Goal: Information Seeking & Learning: Learn about a topic

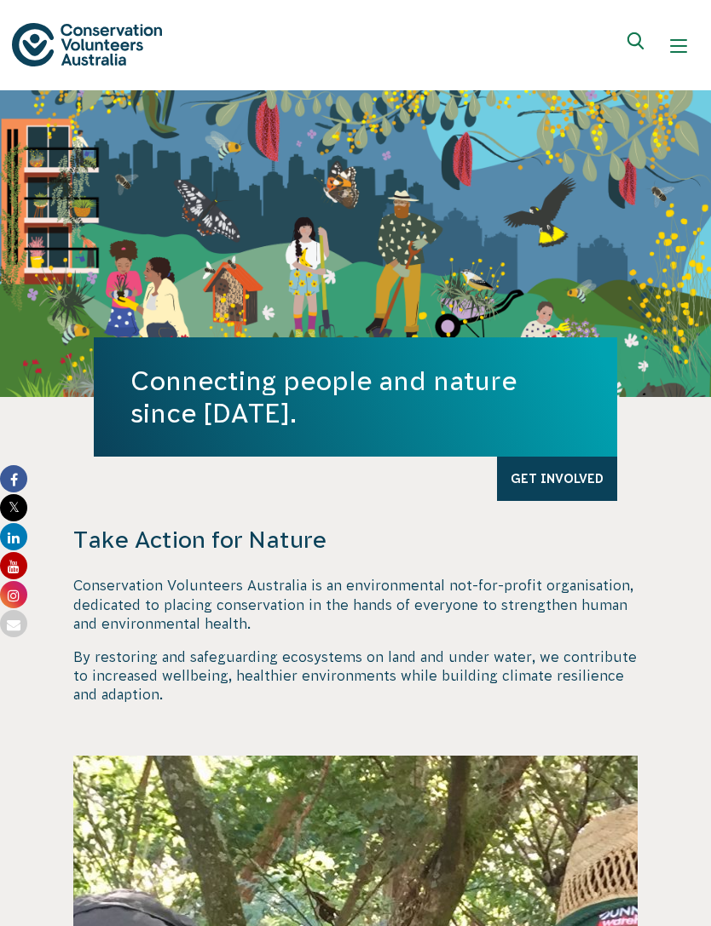
click at [574, 472] on link "Get Involved" at bounding box center [557, 479] width 120 height 44
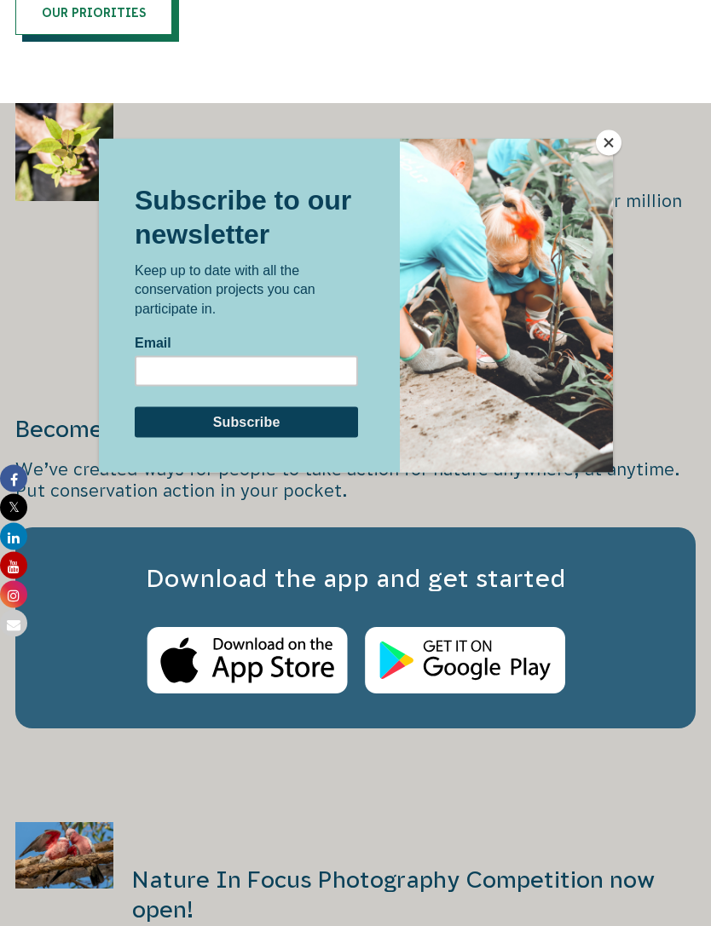
click at [609, 148] on button "Close" at bounding box center [609, 143] width 26 height 26
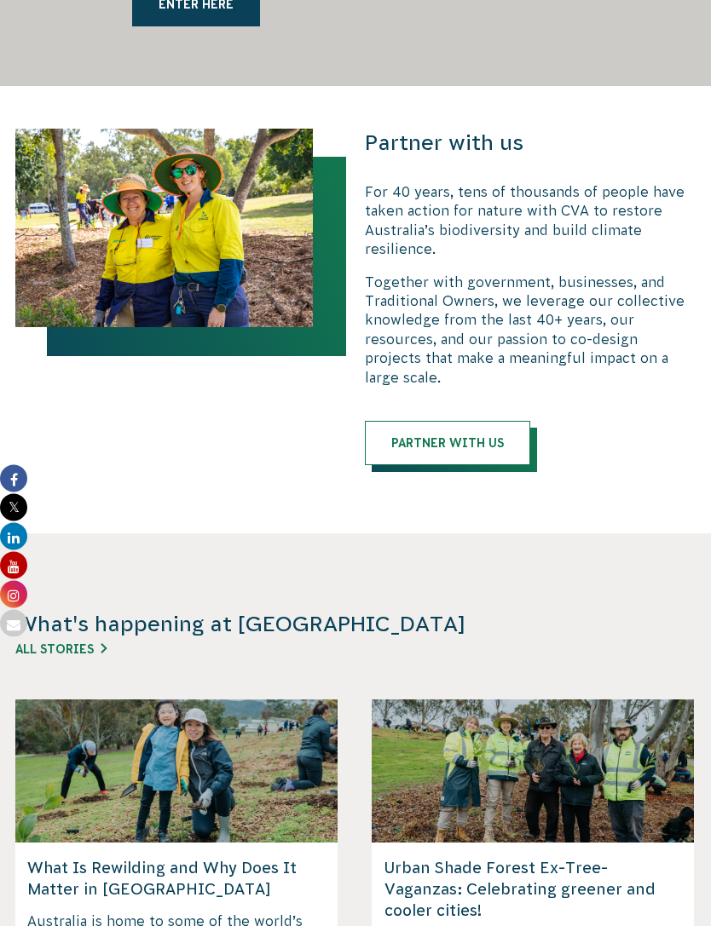
scroll to position [2832, 0]
click at [441, 421] on link "Partner with us" at bounding box center [447, 443] width 165 height 44
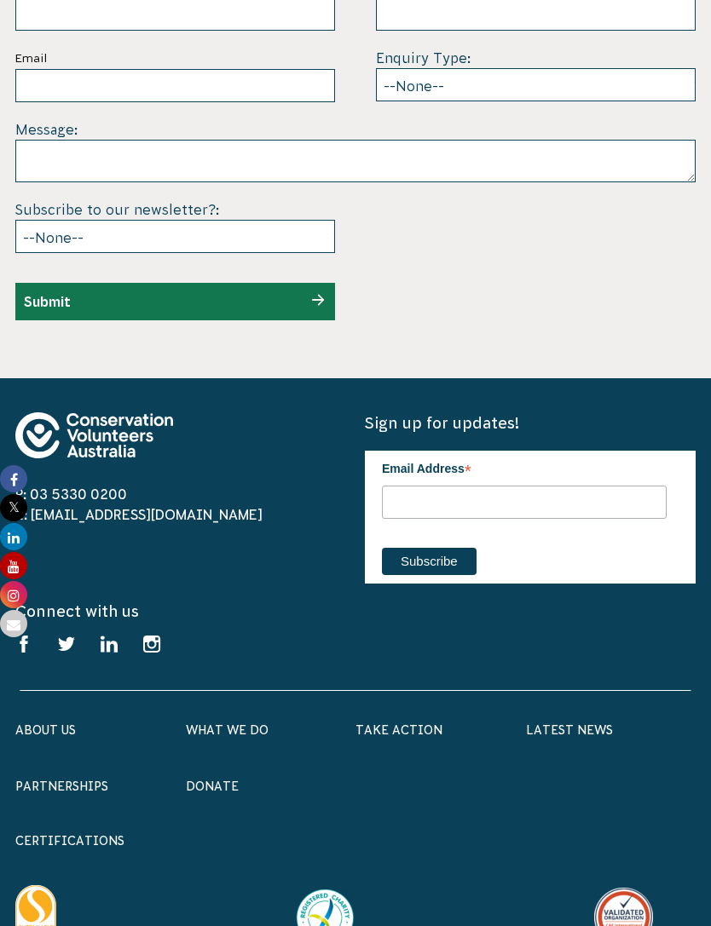
scroll to position [4291, 0]
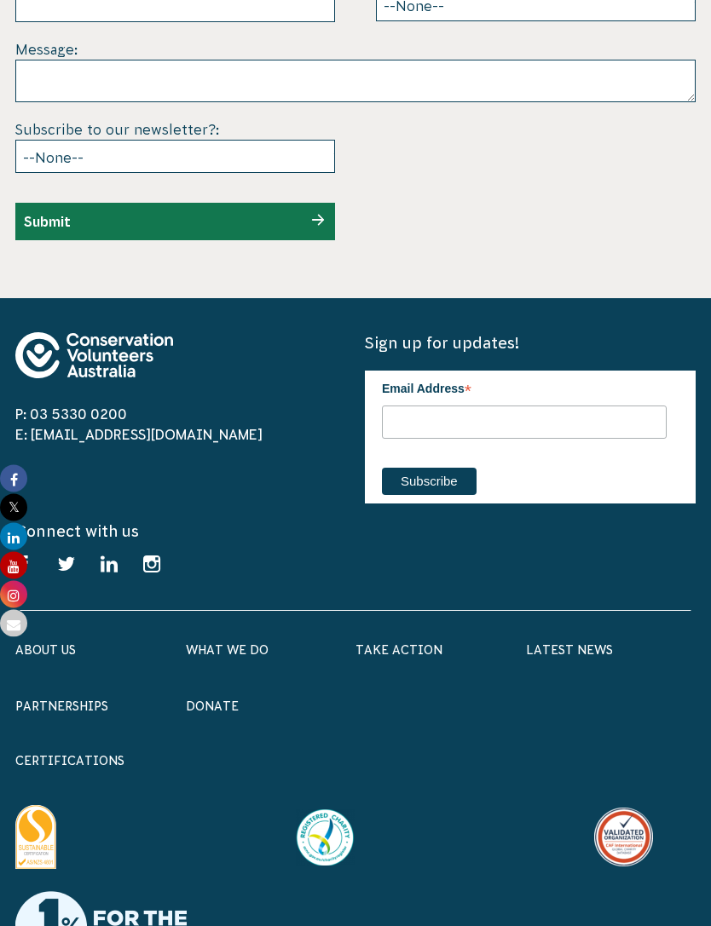
click at [245, 639] on div "What We Do Biodiversity & Threatened Species Ocean, Wetlands & Rivers Climate R…" at bounding box center [271, 667] width 170 height 56
click at [227, 644] on link "What We Do" at bounding box center [227, 651] width 83 height 14
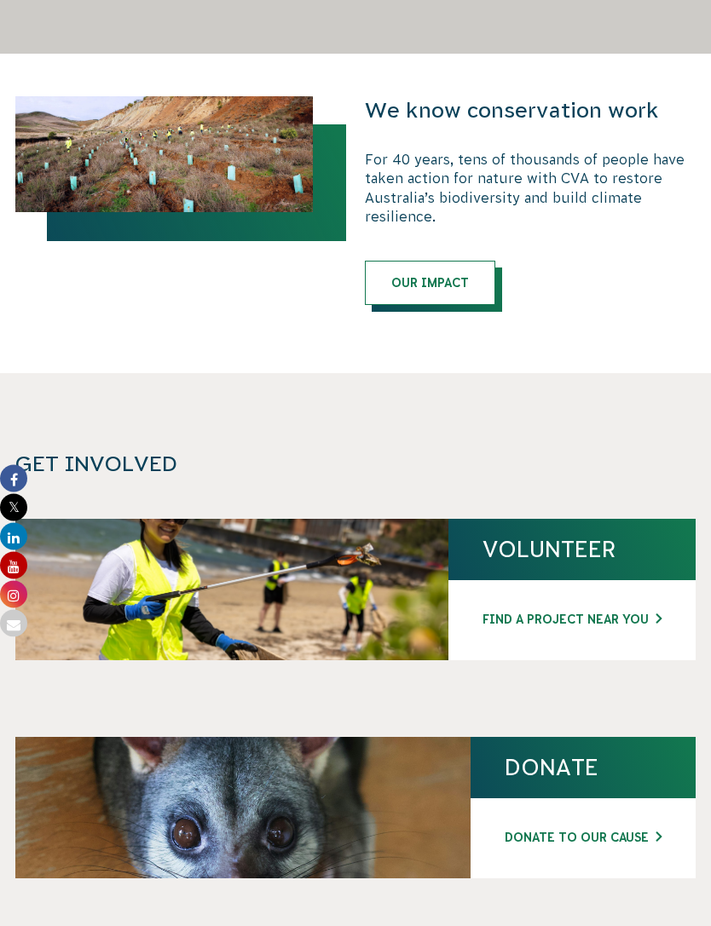
scroll to position [4369, 0]
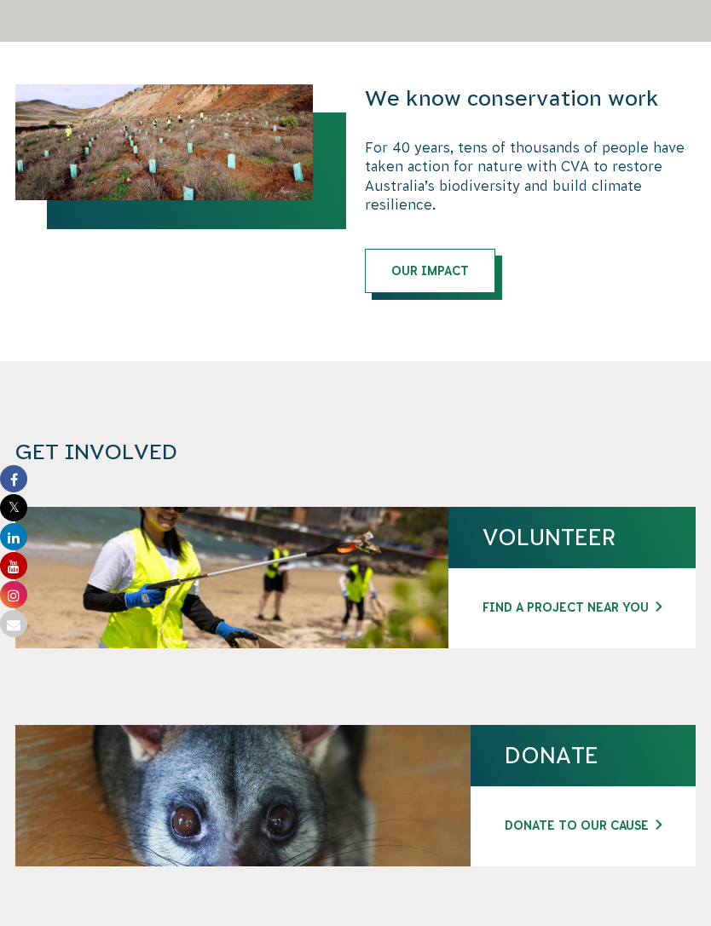
click at [564, 599] on link "FIND A PROJECT NEAR YOU" at bounding box center [571, 608] width 179 height 18
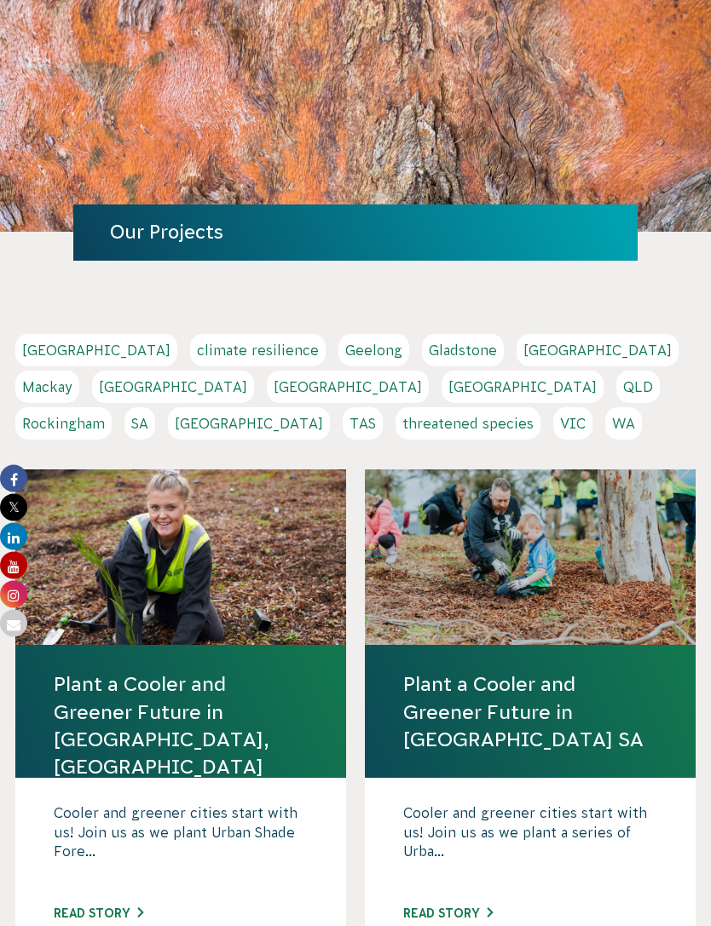
scroll to position [105, 0]
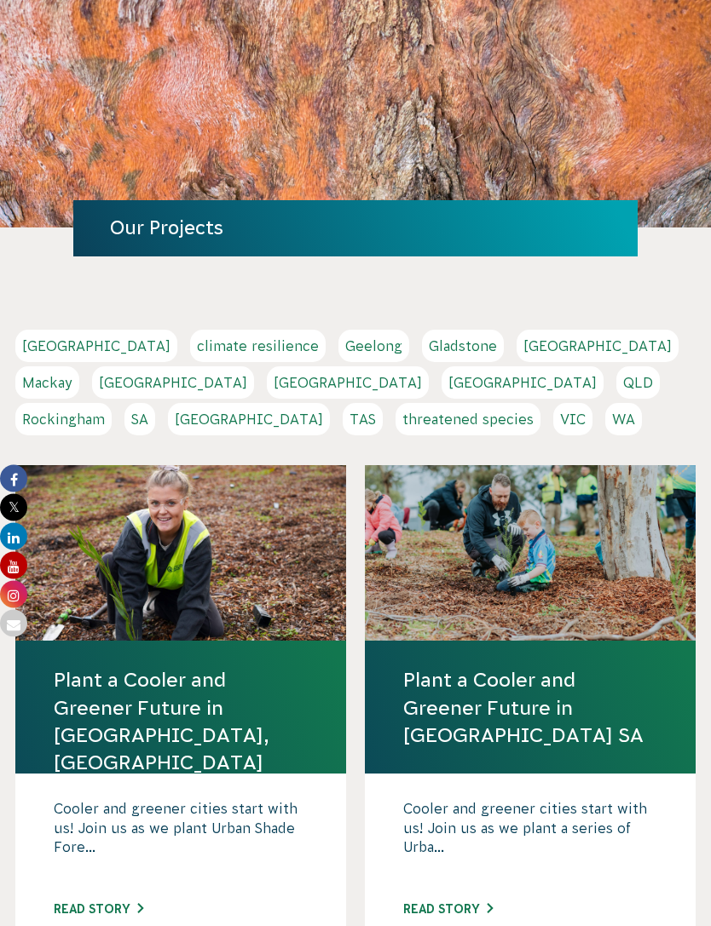
click at [605, 421] on link "WA" at bounding box center [623, 420] width 37 height 32
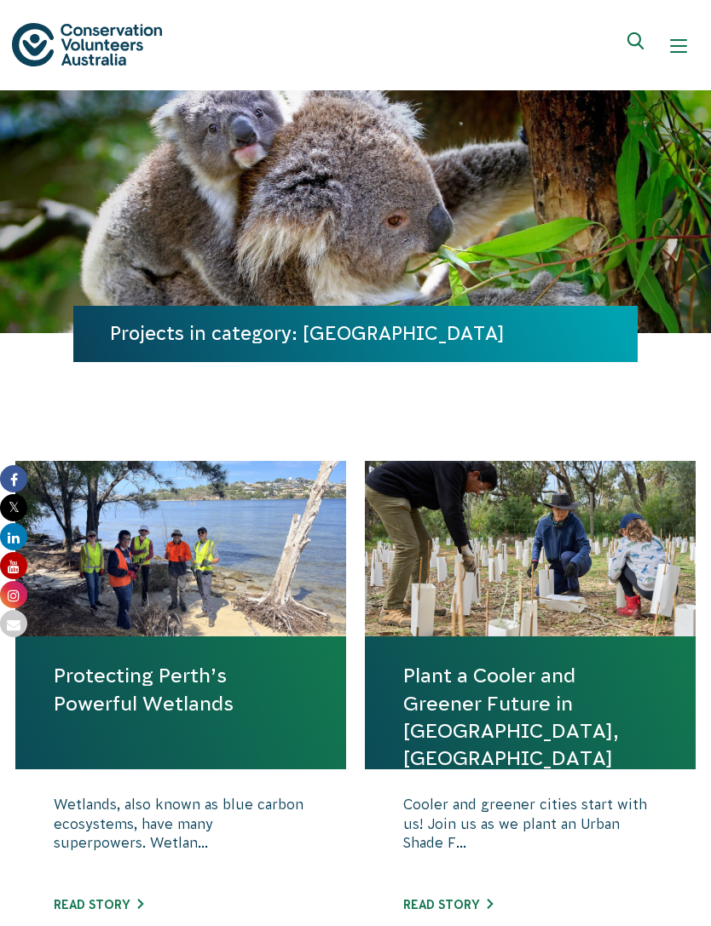
click at [81, 46] on img at bounding box center [87, 44] width 150 height 43
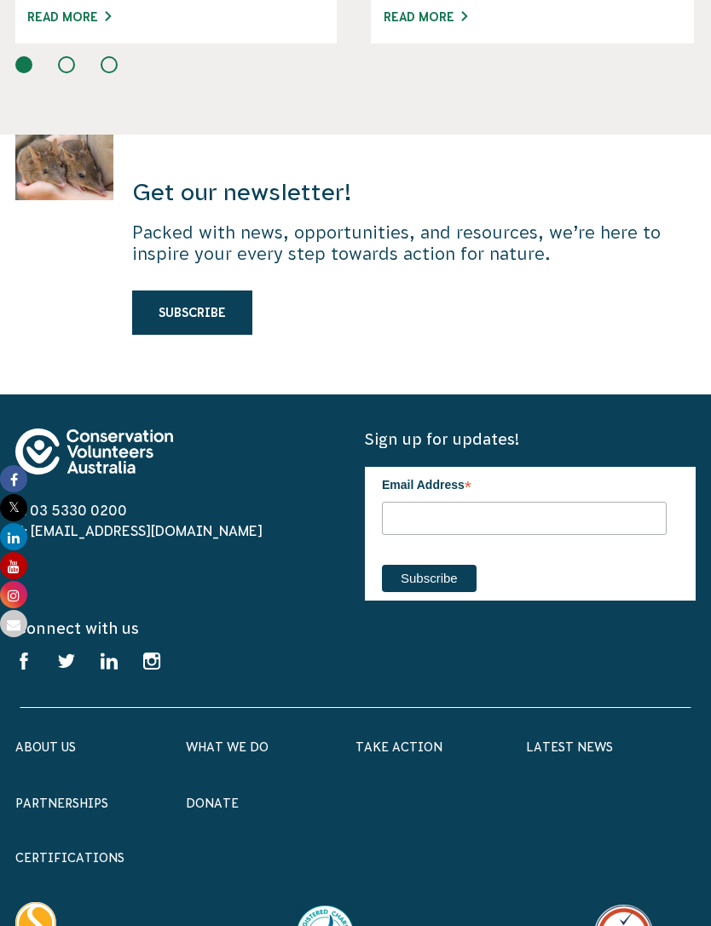
scroll to position [3812, 0]
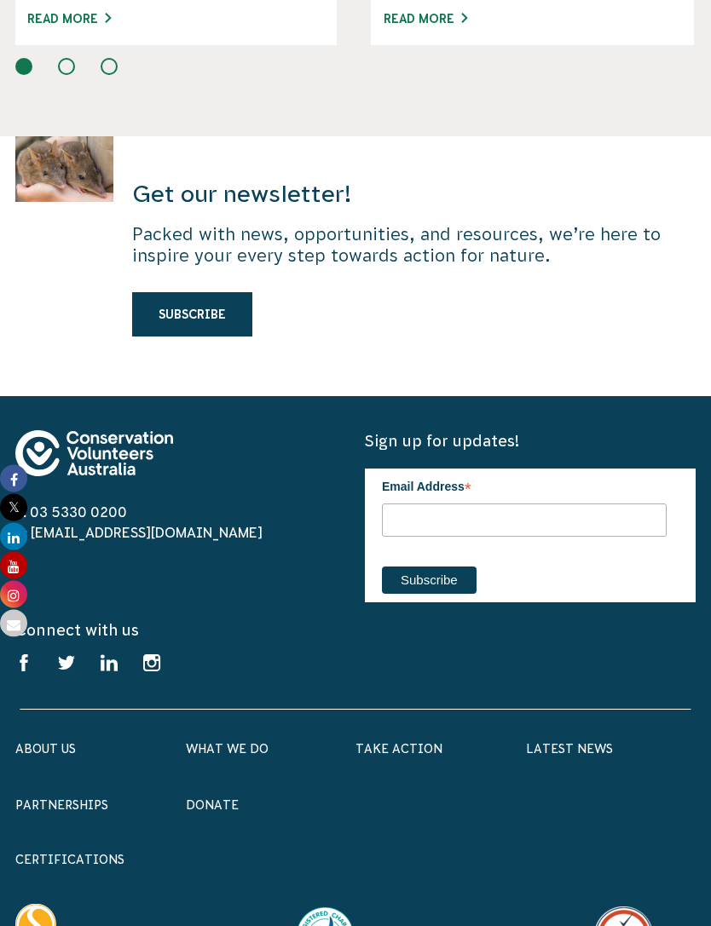
click at [278, 738] on h6 "What We Do" at bounding box center [271, 749] width 170 height 22
click at [244, 743] on link "What We Do" at bounding box center [227, 750] width 83 height 14
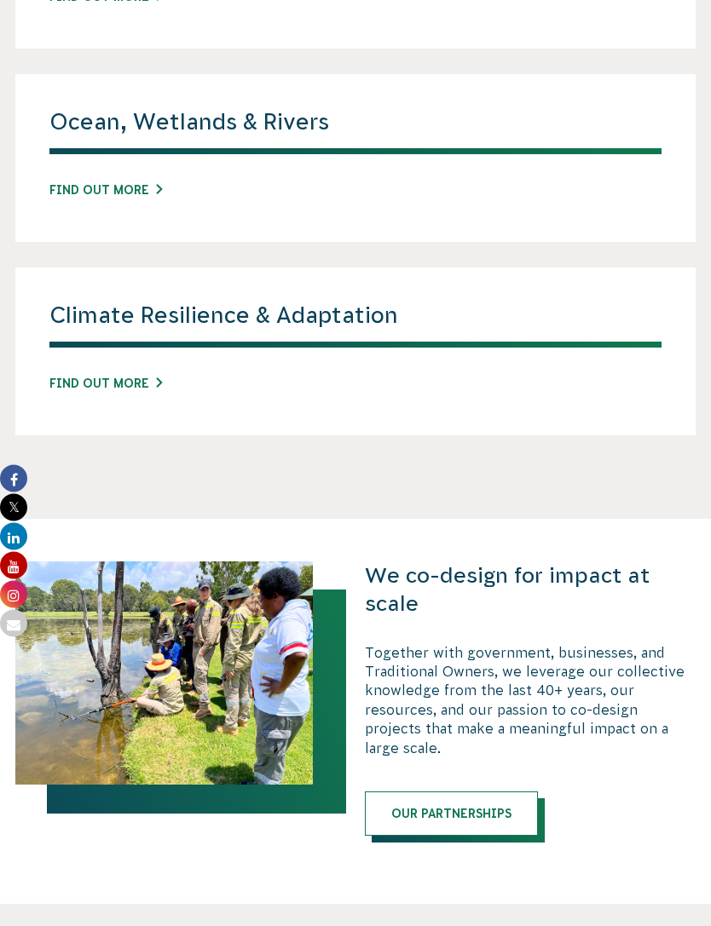
scroll to position [1490, 0]
click at [142, 375] on link "Find out more" at bounding box center [105, 384] width 113 height 18
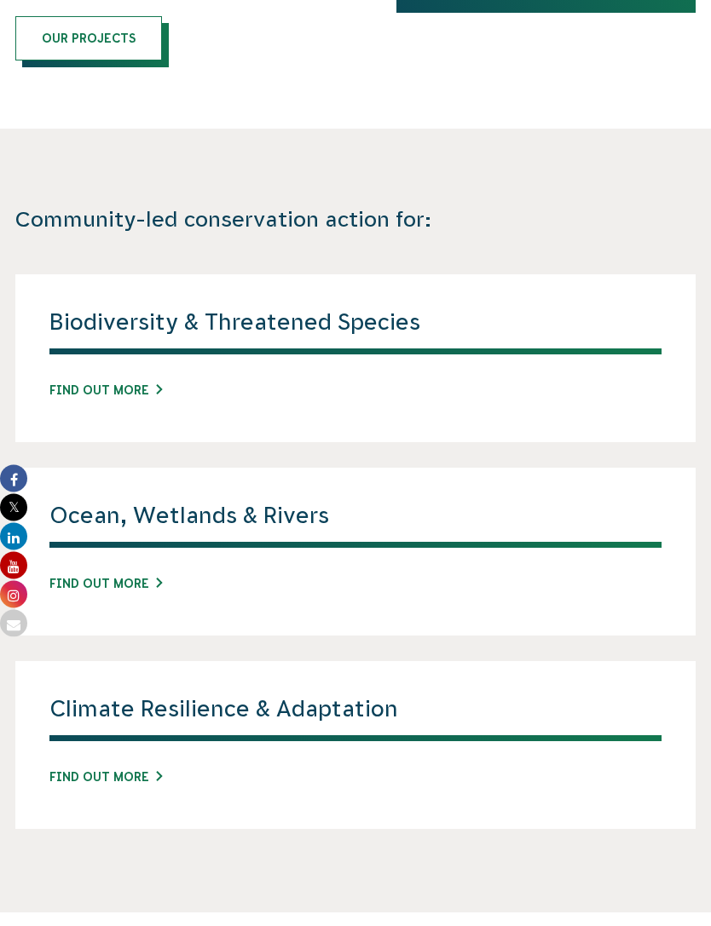
scroll to position [1092, 0]
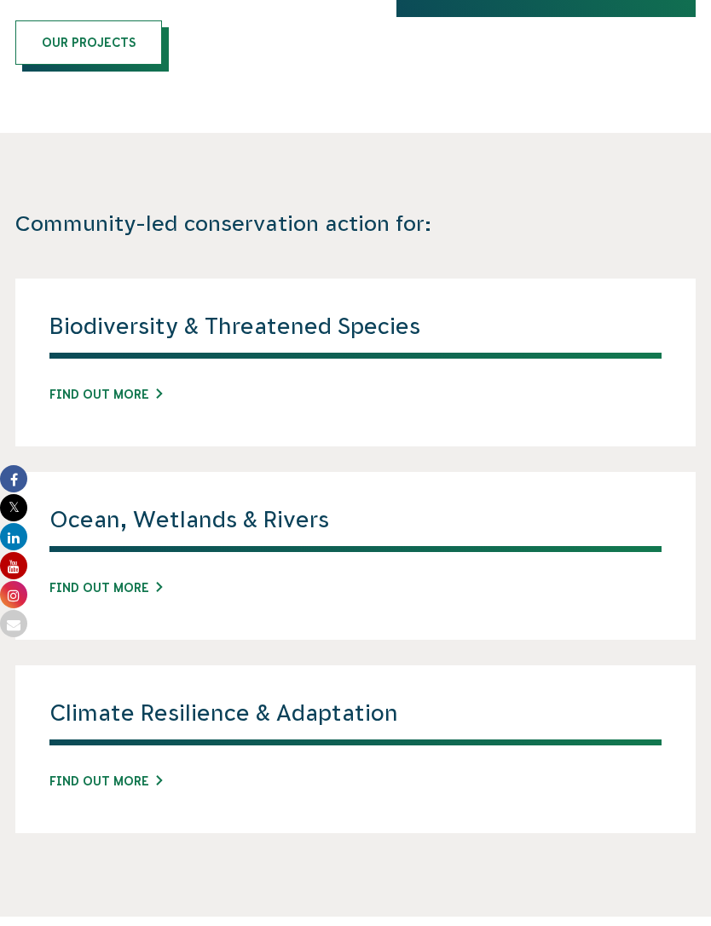
click at [140, 355] on div "Biodiversity & Threatened Species Find out more" at bounding box center [355, 363] width 680 height 168
click at [122, 386] on link "Find out more" at bounding box center [105, 395] width 113 height 18
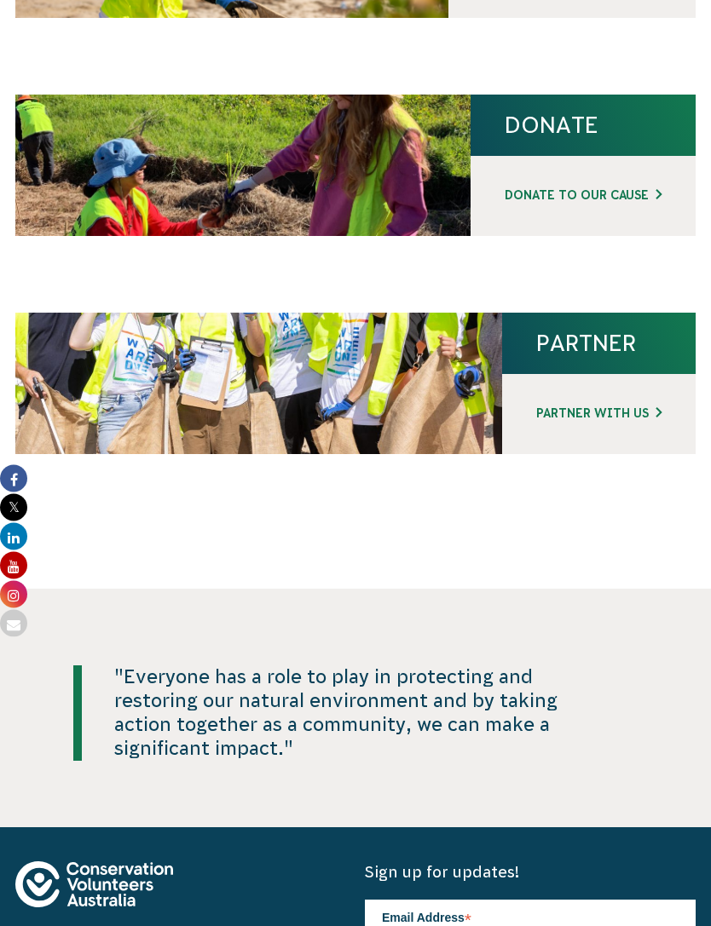
scroll to position [4763, 0]
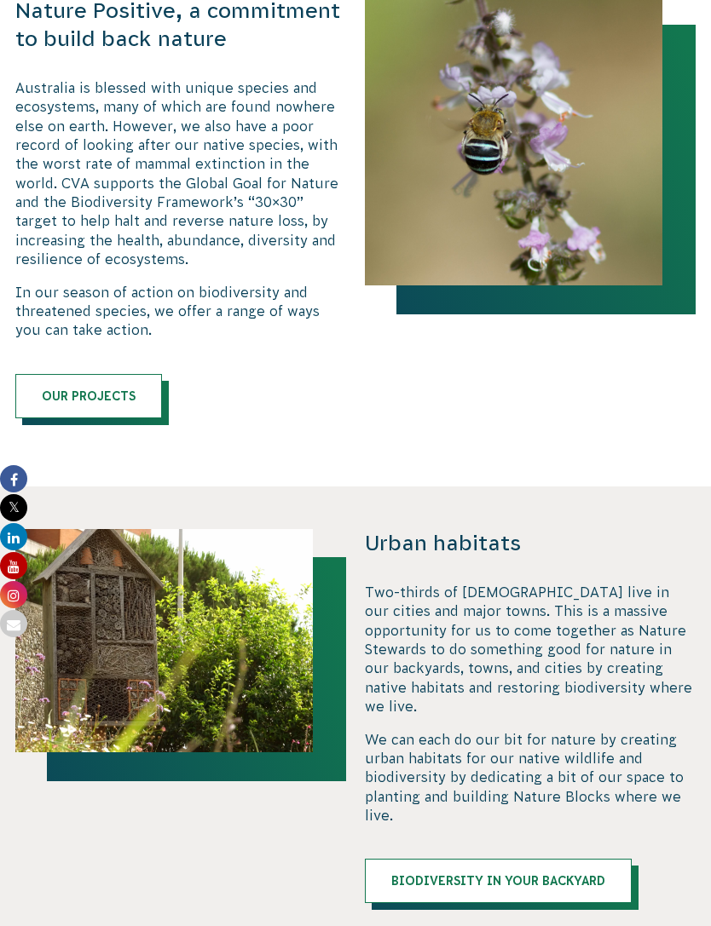
scroll to position [836, 0]
